Goal: Task Accomplishment & Management: Manage account settings

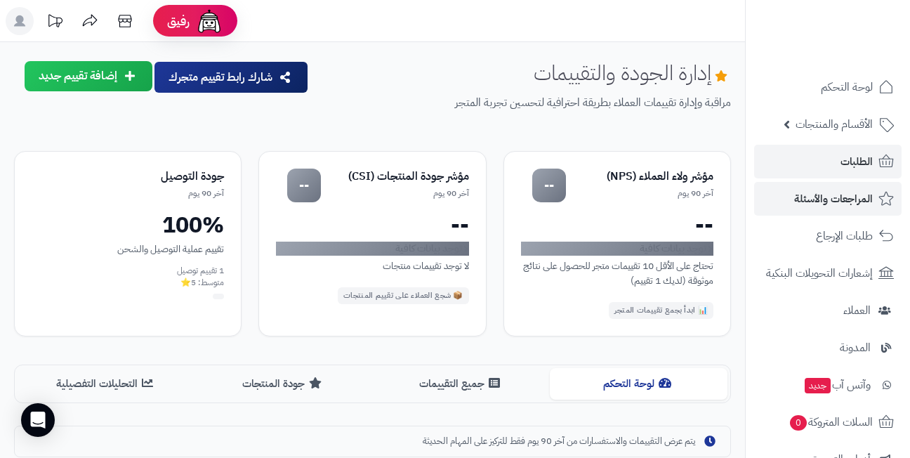
scroll to position [258, 0]
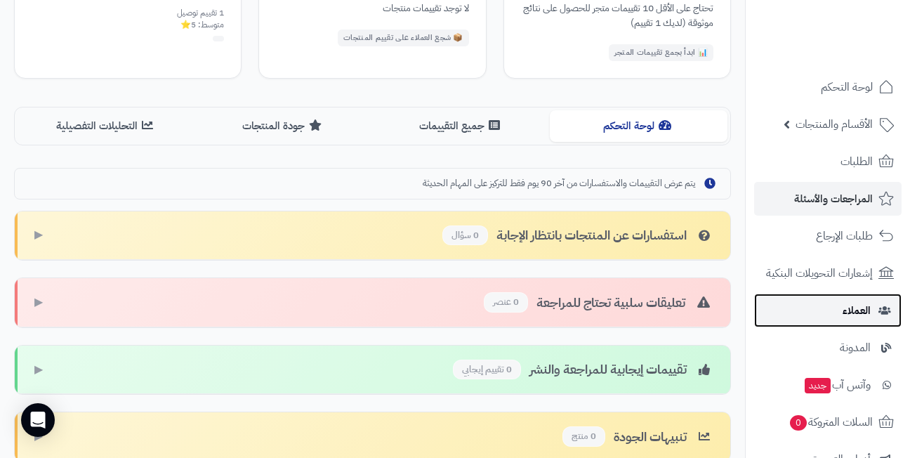
click at [853, 317] on span "العملاء" at bounding box center [857, 311] width 28 height 20
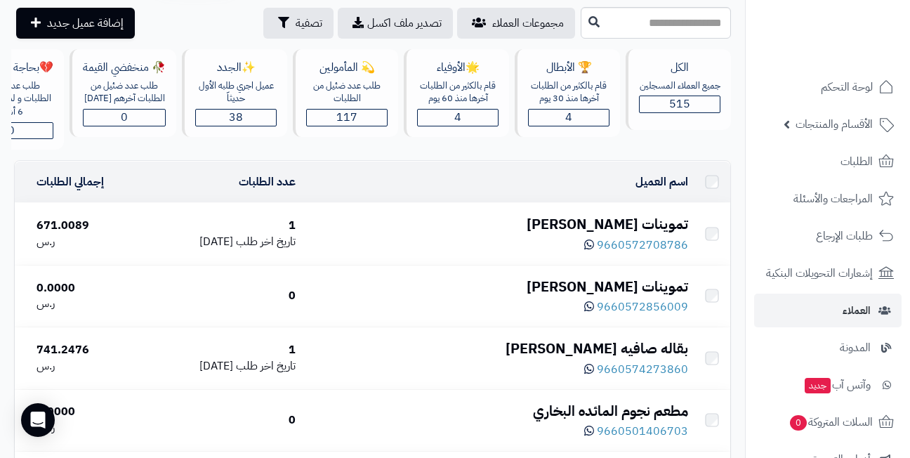
scroll to position [70, 0]
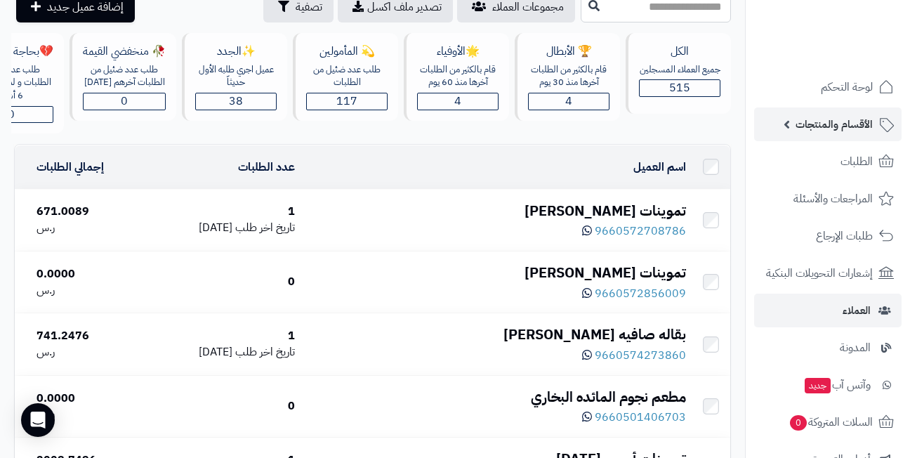
click at [830, 121] on span "الأقسام والمنتجات" at bounding box center [834, 124] width 77 height 20
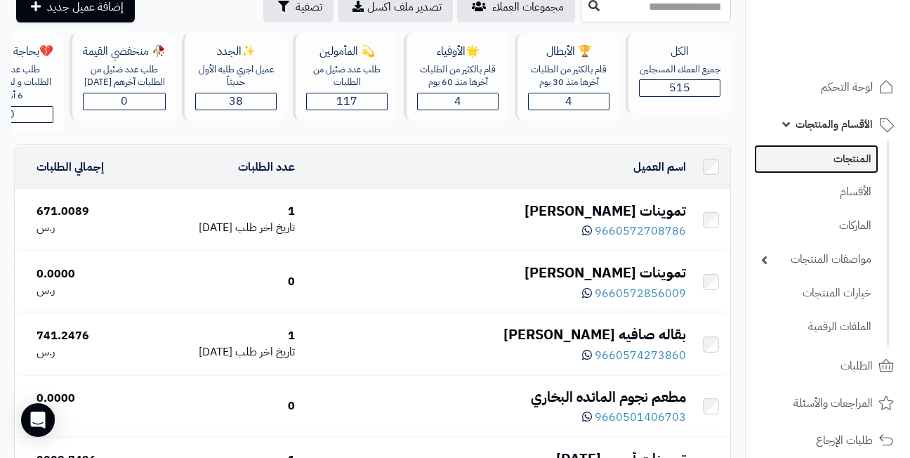
click at [832, 158] on link "المنتجات" at bounding box center [816, 159] width 124 height 29
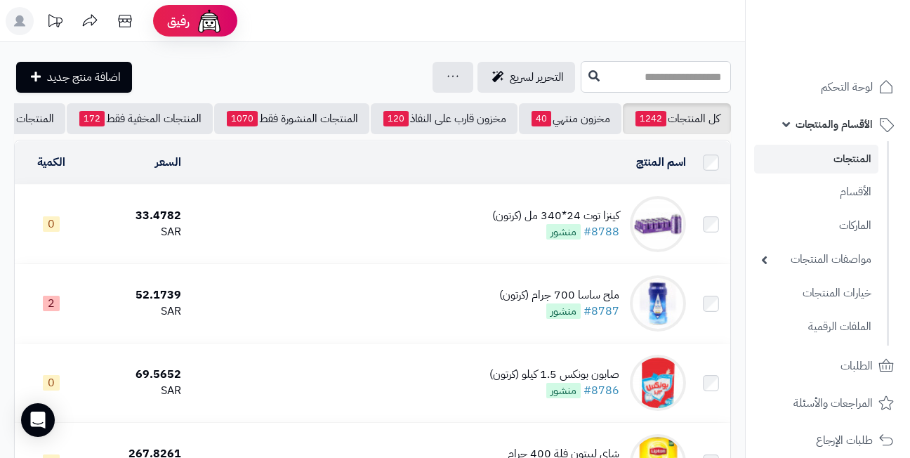
click at [633, 72] on input "text" at bounding box center [656, 77] width 150 height 32
type input "*"
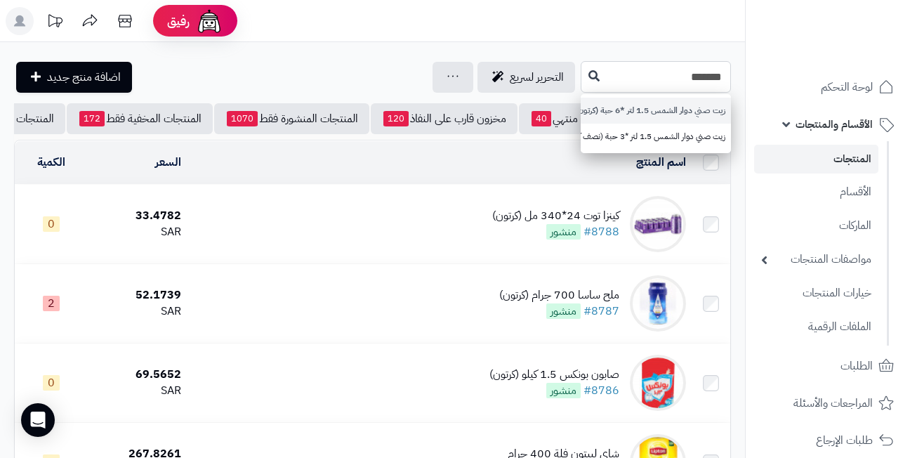
type input "*******"
click at [605, 112] on link "زيت صني دوار الشمس 1.5 لتر *6 حبة (كرتون)" at bounding box center [656, 111] width 150 height 26
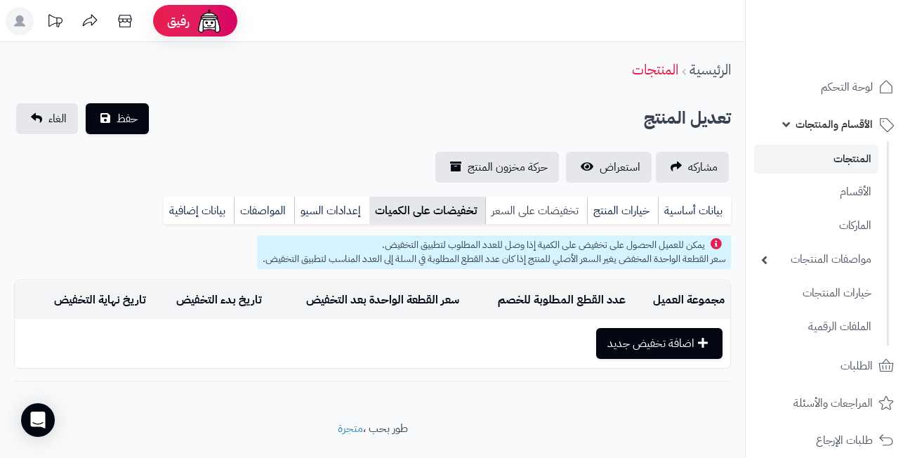
click at [559, 209] on link "تخفيضات على السعر" at bounding box center [536, 211] width 102 height 28
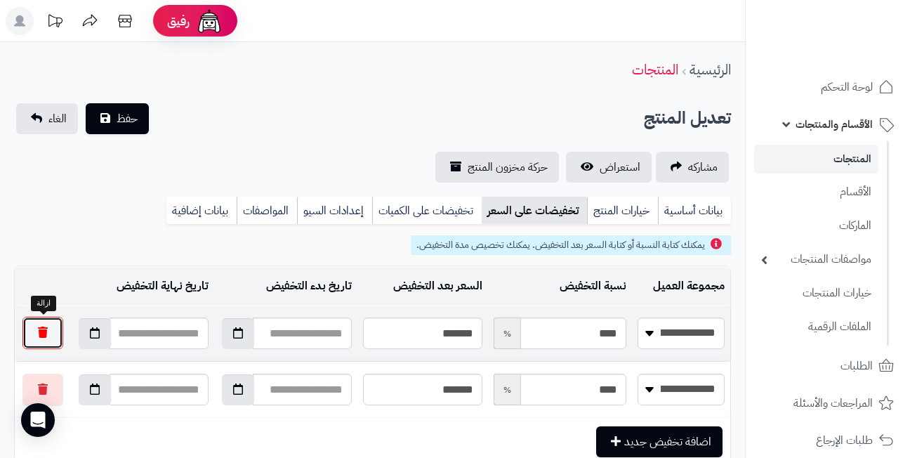
click at [40, 326] on button "button" at bounding box center [42, 333] width 41 height 32
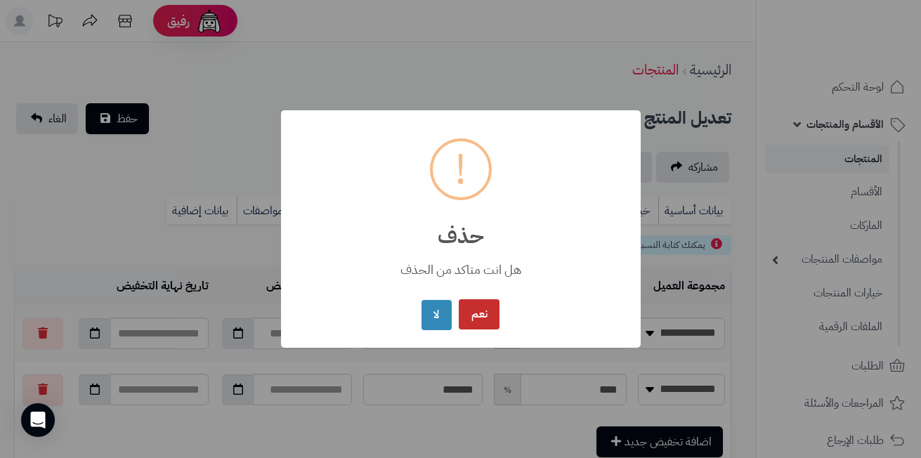
click at [478, 319] on button "نعم" at bounding box center [479, 314] width 41 height 30
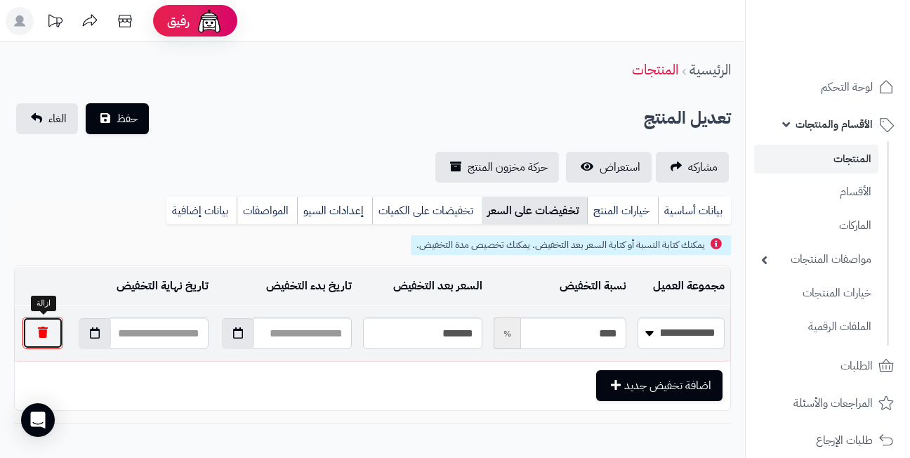
click at [46, 335] on button "button" at bounding box center [42, 333] width 41 height 32
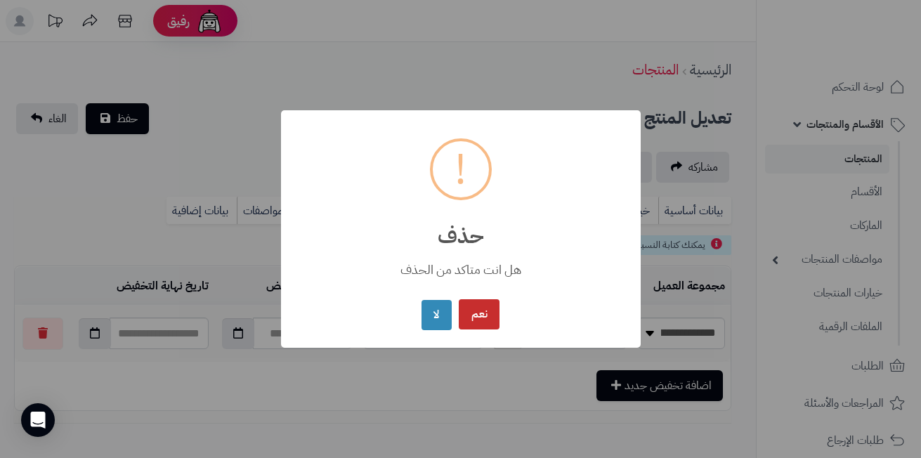
click at [471, 312] on button "نعم" at bounding box center [479, 314] width 41 height 30
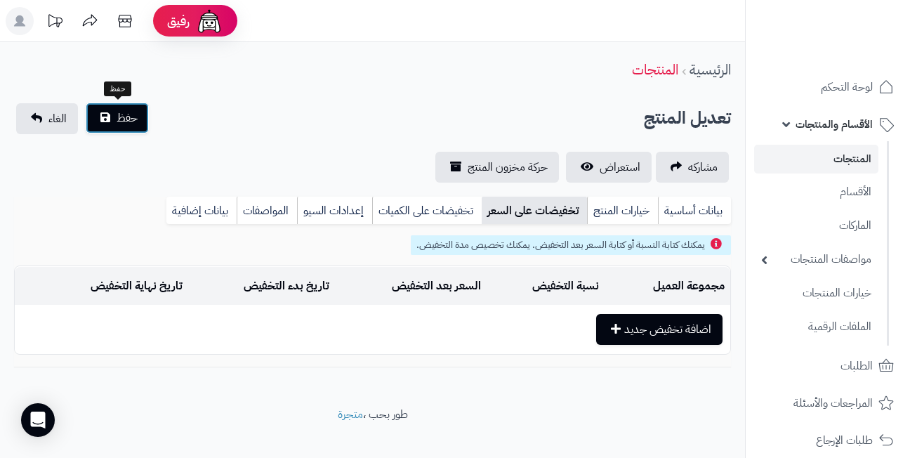
click at [128, 108] on button "حفظ" at bounding box center [117, 118] width 63 height 31
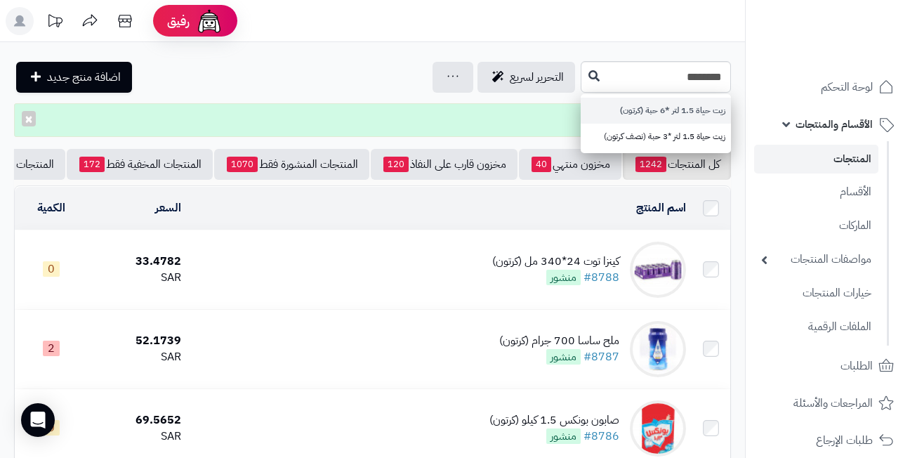
type input "********"
click at [597, 110] on link "زيت حياة 1.5 لتر *6 حبة (كرتون)" at bounding box center [656, 111] width 150 height 26
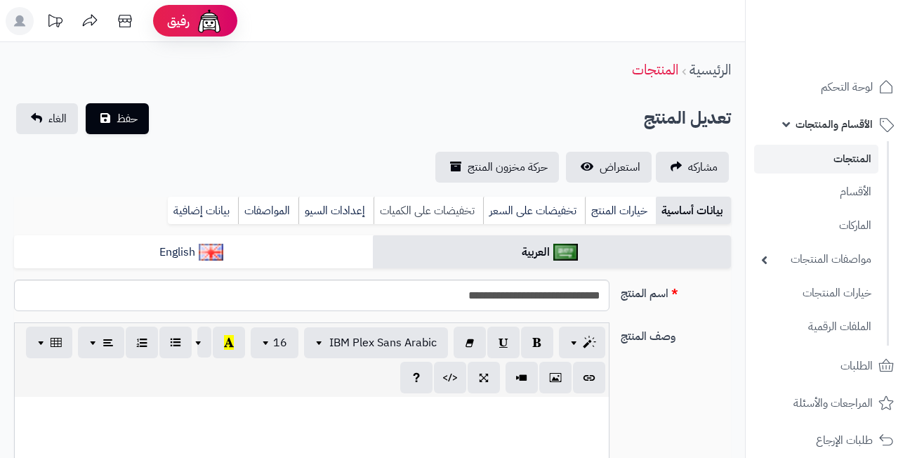
scroll to position [621, 0]
click at [525, 207] on link "تخفيضات على السعر" at bounding box center [534, 211] width 102 height 28
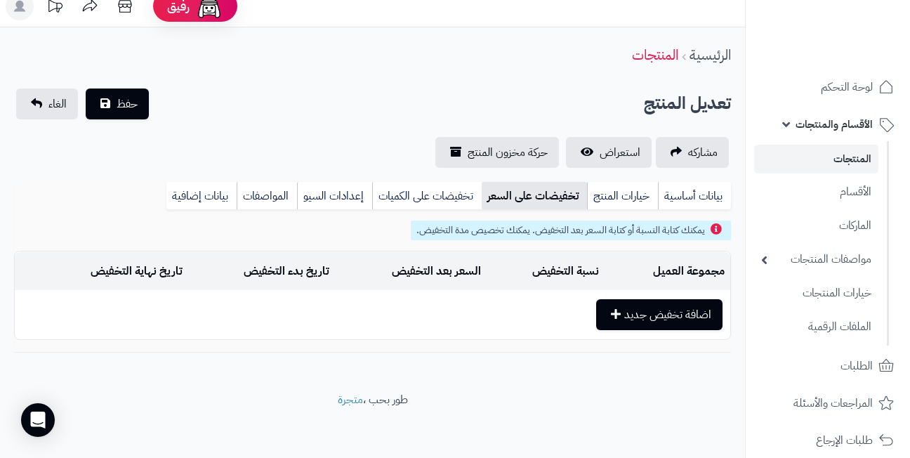
scroll to position [19, 0]
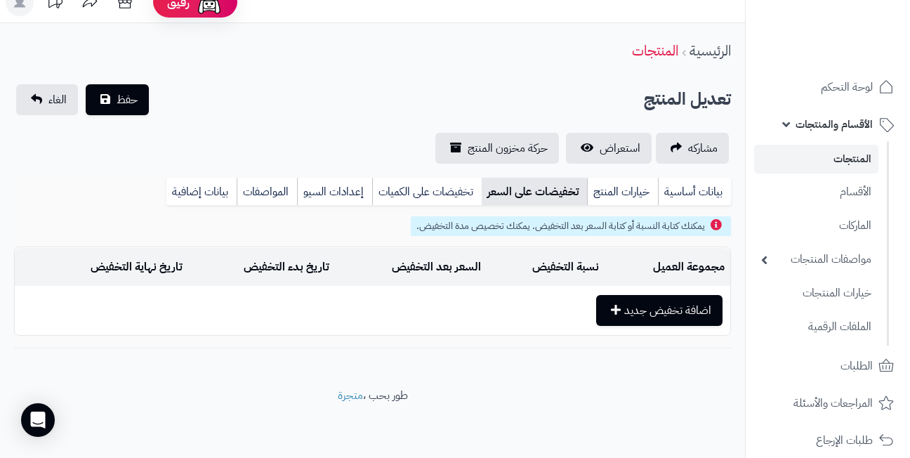
click at [277, 309] on td "اضافة تخفيض جديد" at bounding box center [373, 311] width 716 height 48
click at [403, 195] on link "تخفيضات على الكميات" at bounding box center [427, 192] width 110 height 28
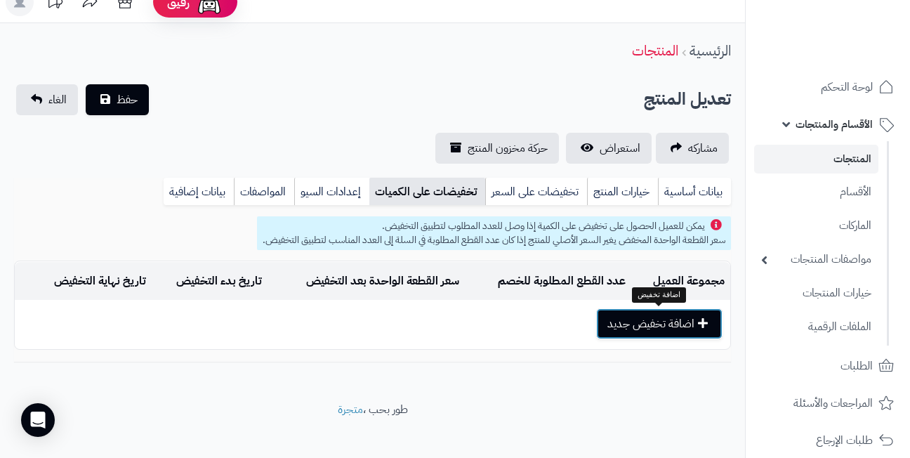
click at [652, 324] on button "اضافة تخفيض جديد" at bounding box center [659, 323] width 126 height 31
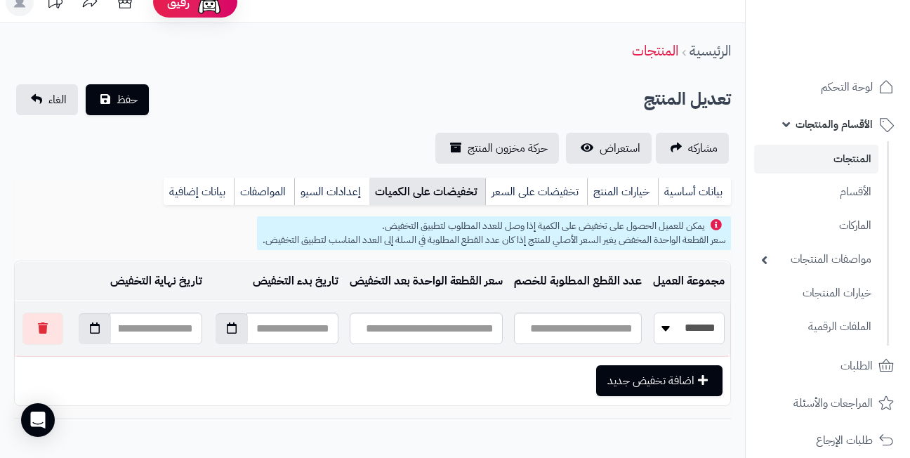
click at [668, 329] on select "**********" at bounding box center [689, 329] width 71 height 32
select select "*"
click at [654, 313] on select "**********" at bounding box center [689, 329] width 71 height 32
click at [560, 328] on input "text" at bounding box center [578, 329] width 128 height 32
type input "*"
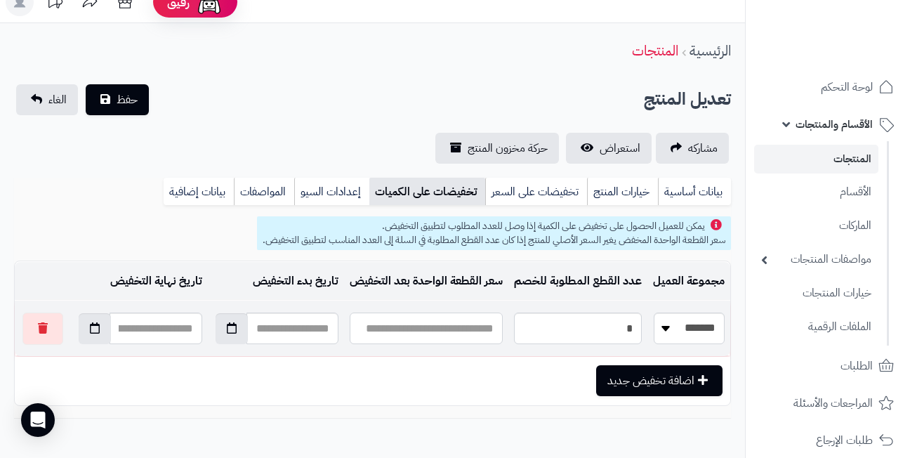
click at [469, 324] on input "text" at bounding box center [426, 329] width 153 height 32
click at [55, 329] on button "button" at bounding box center [42, 328] width 41 height 32
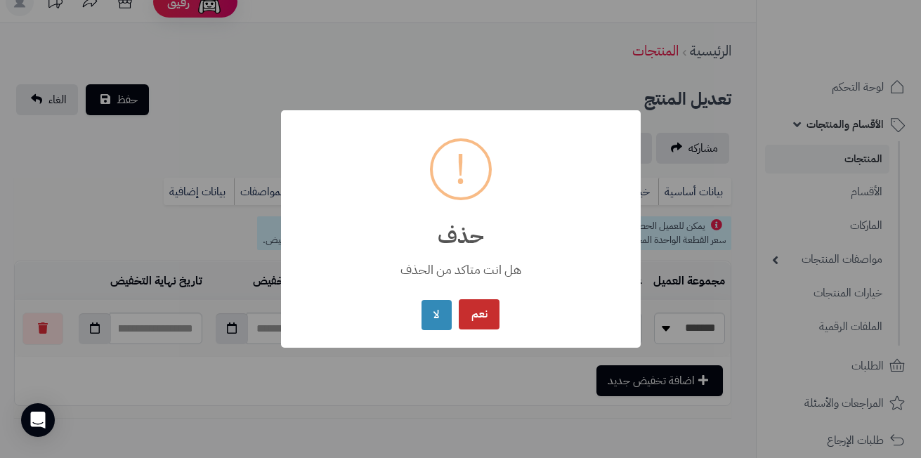
click at [484, 311] on button "نعم" at bounding box center [479, 314] width 41 height 30
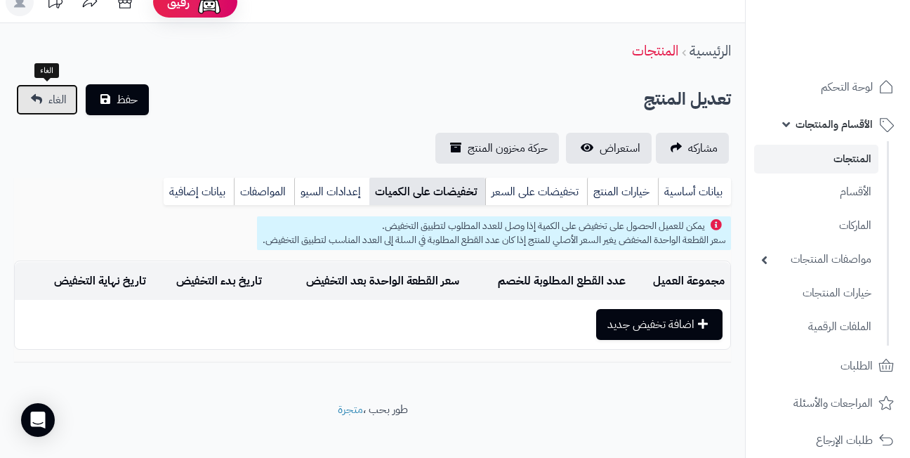
click at [46, 107] on link "الغاء" at bounding box center [47, 99] width 62 height 31
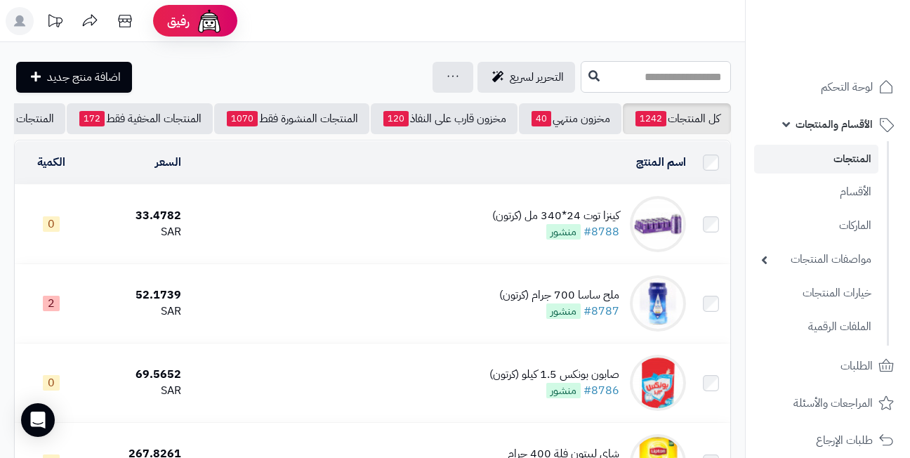
click at [653, 75] on input "text" at bounding box center [656, 77] width 150 height 32
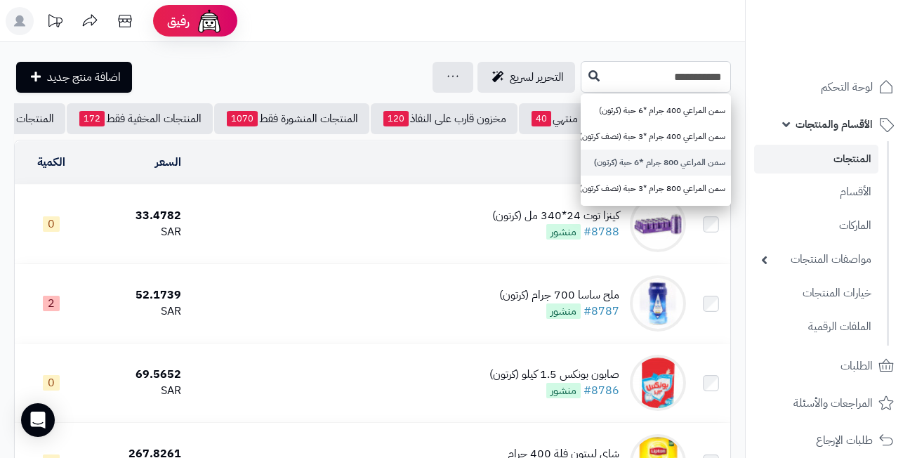
type input "**********"
click at [607, 163] on link "سمن المراعي 800 جرام *6 حبة (كرتون)" at bounding box center [656, 163] width 150 height 26
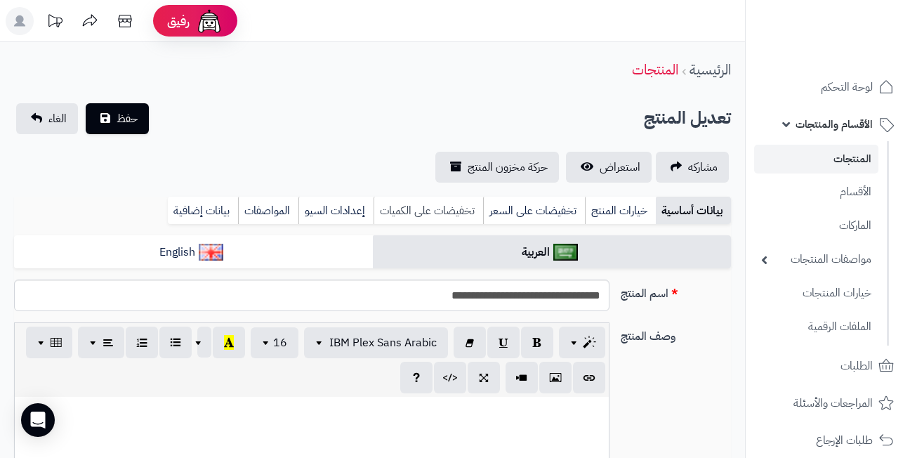
scroll to position [621, 0]
click at [517, 206] on link "تخفيضات على السعر" at bounding box center [534, 211] width 102 height 28
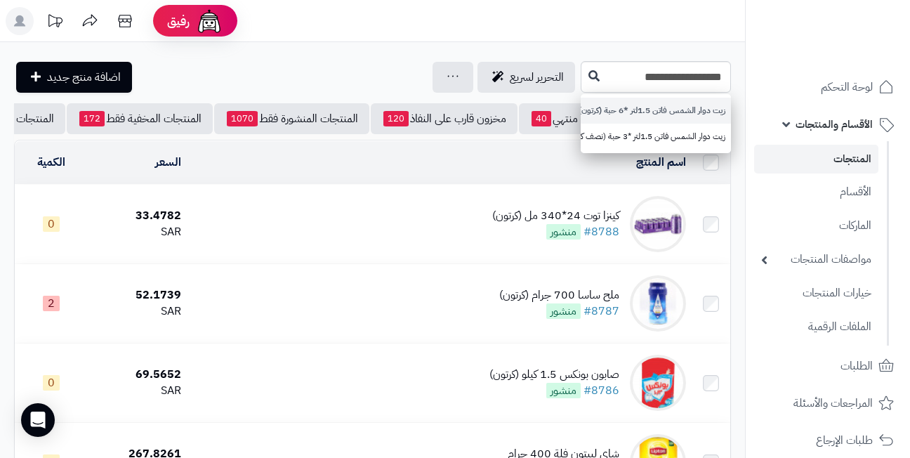
type input "**********"
click at [643, 107] on link "زيت دوار الشمس فاتن 1.5لتر *6 حبة (كرتون)" at bounding box center [656, 111] width 150 height 26
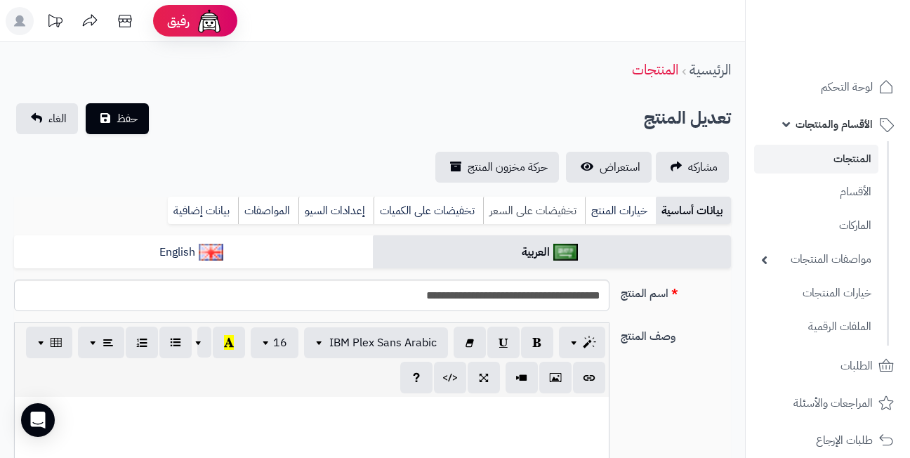
drag, startPoint x: 0, startPoint y: 0, endPoint x: 515, endPoint y: 209, distance: 556.4
click at [515, 209] on link "تخفيضات على السعر" at bounding box center [534, 211] width 102 height 28
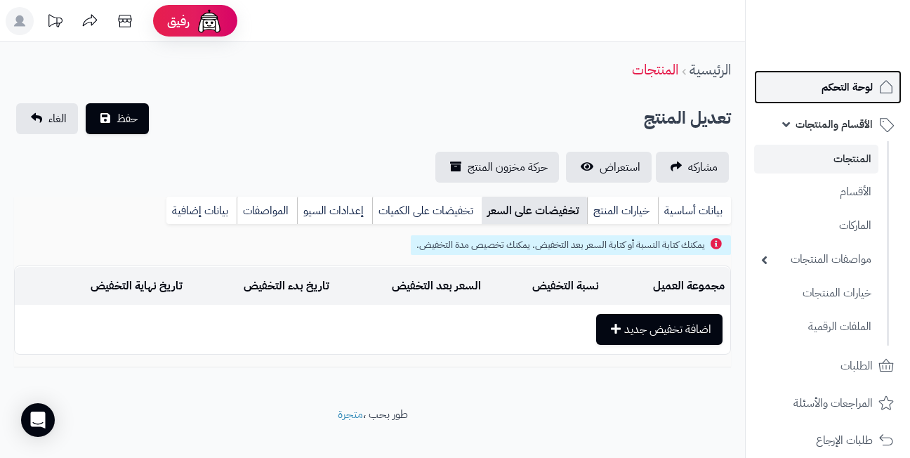
click at [839, 86] on span "لوحة التحكم" at bounding box center [847, 87] width 51 height 20
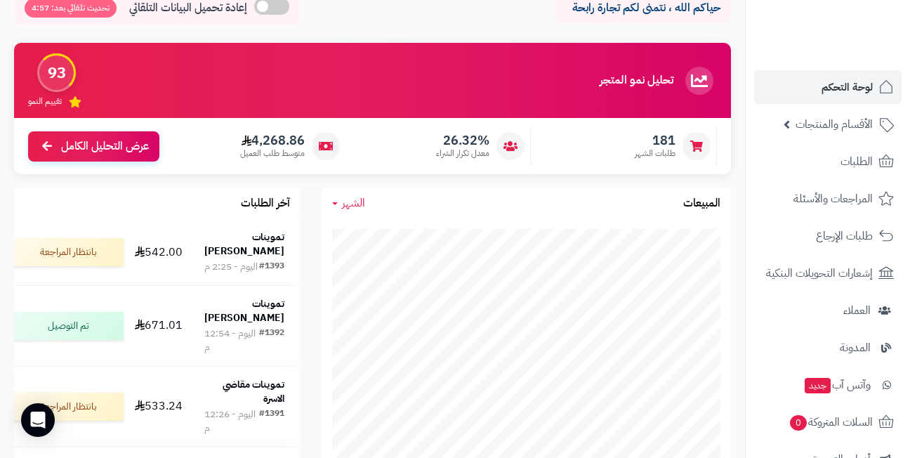
scroll to position [140, 0]
